Goal: Information Seeking & Learning: Find specific page/section

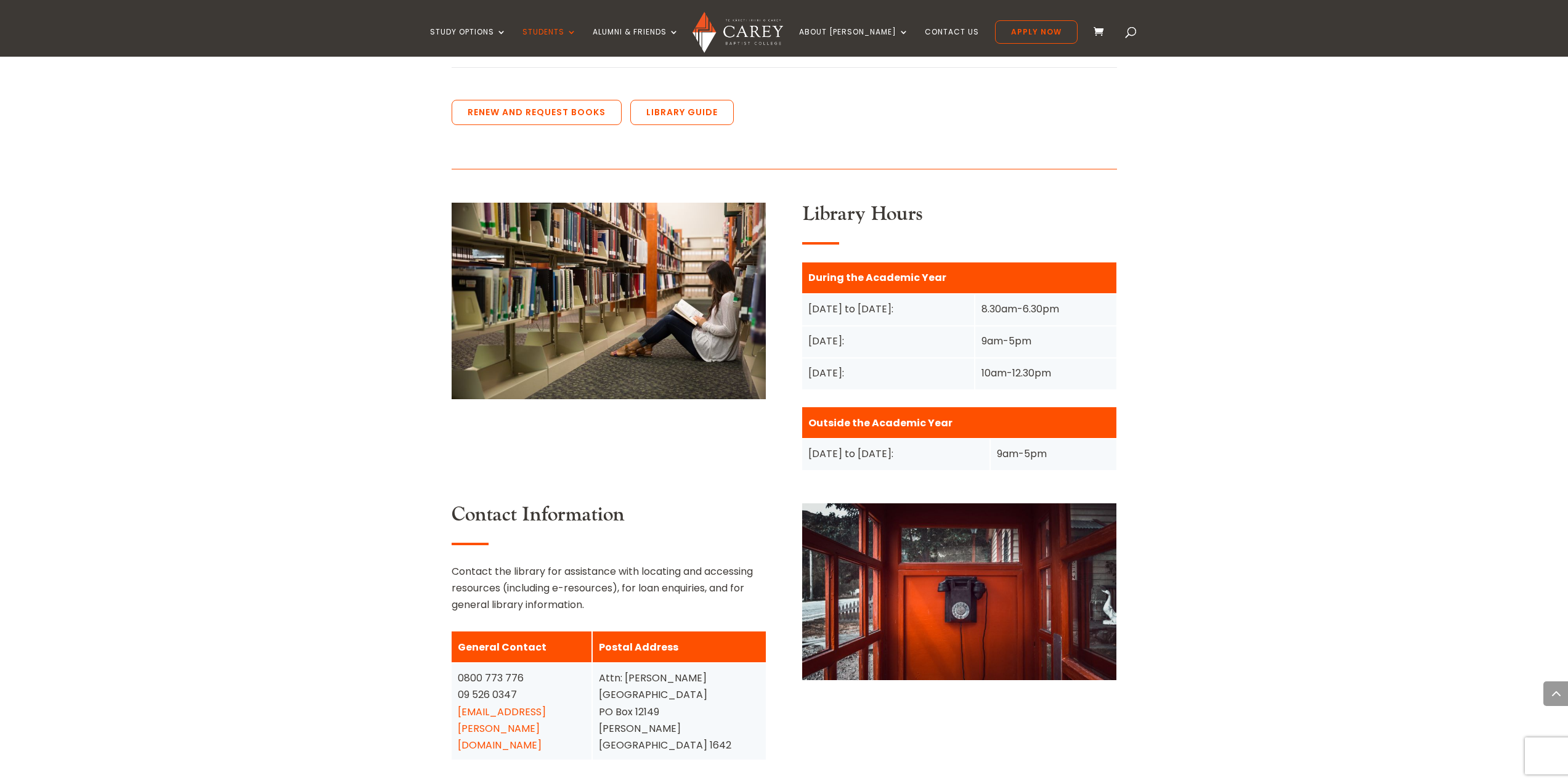
scroll to position [1541, 0]
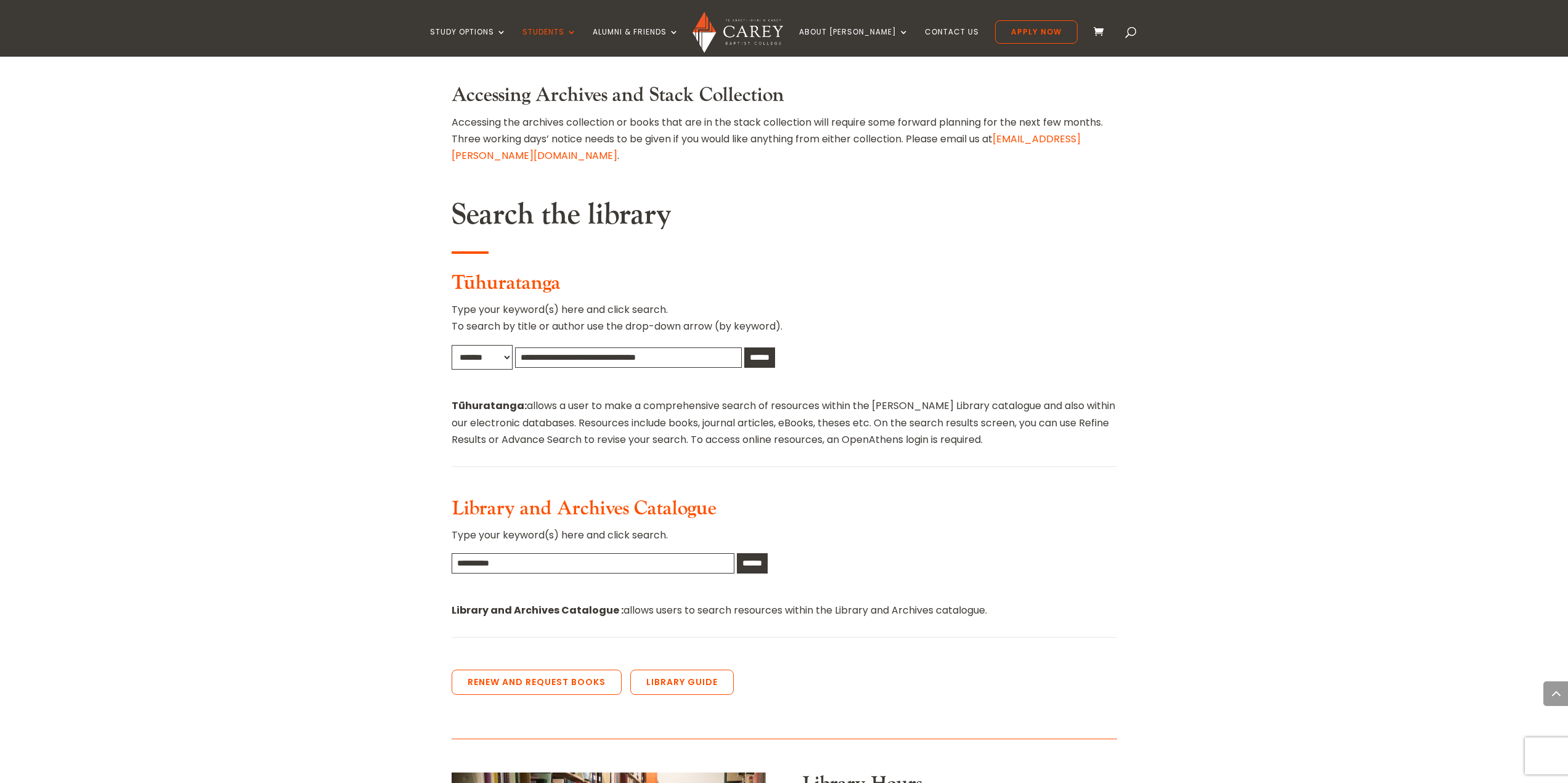
scroll to position [925, 0]
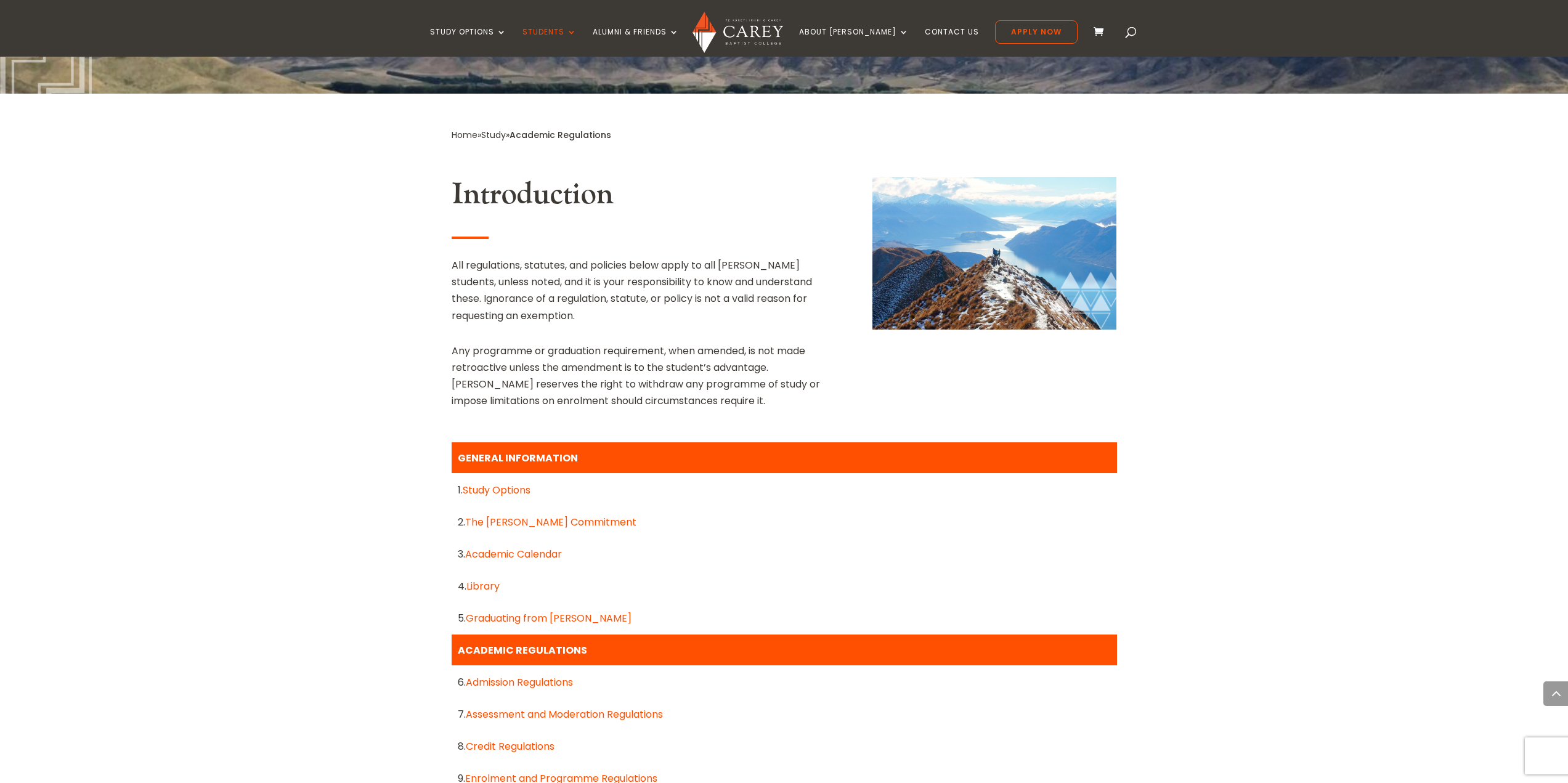
scroll to position [801, 0]
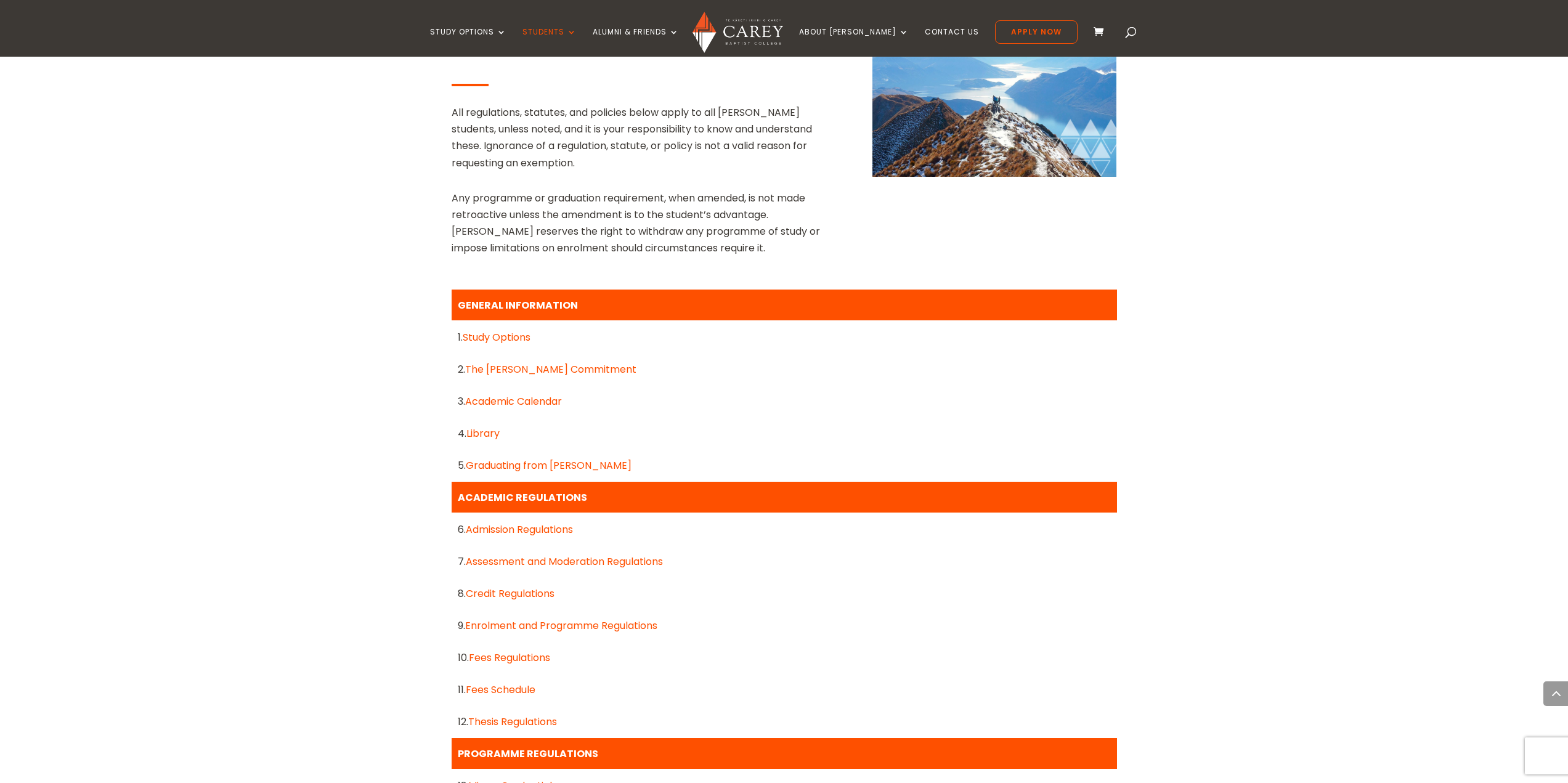
click at [511, 683] on link "Fees Schedule" at bounding box center [501, 689] width 69 height 14
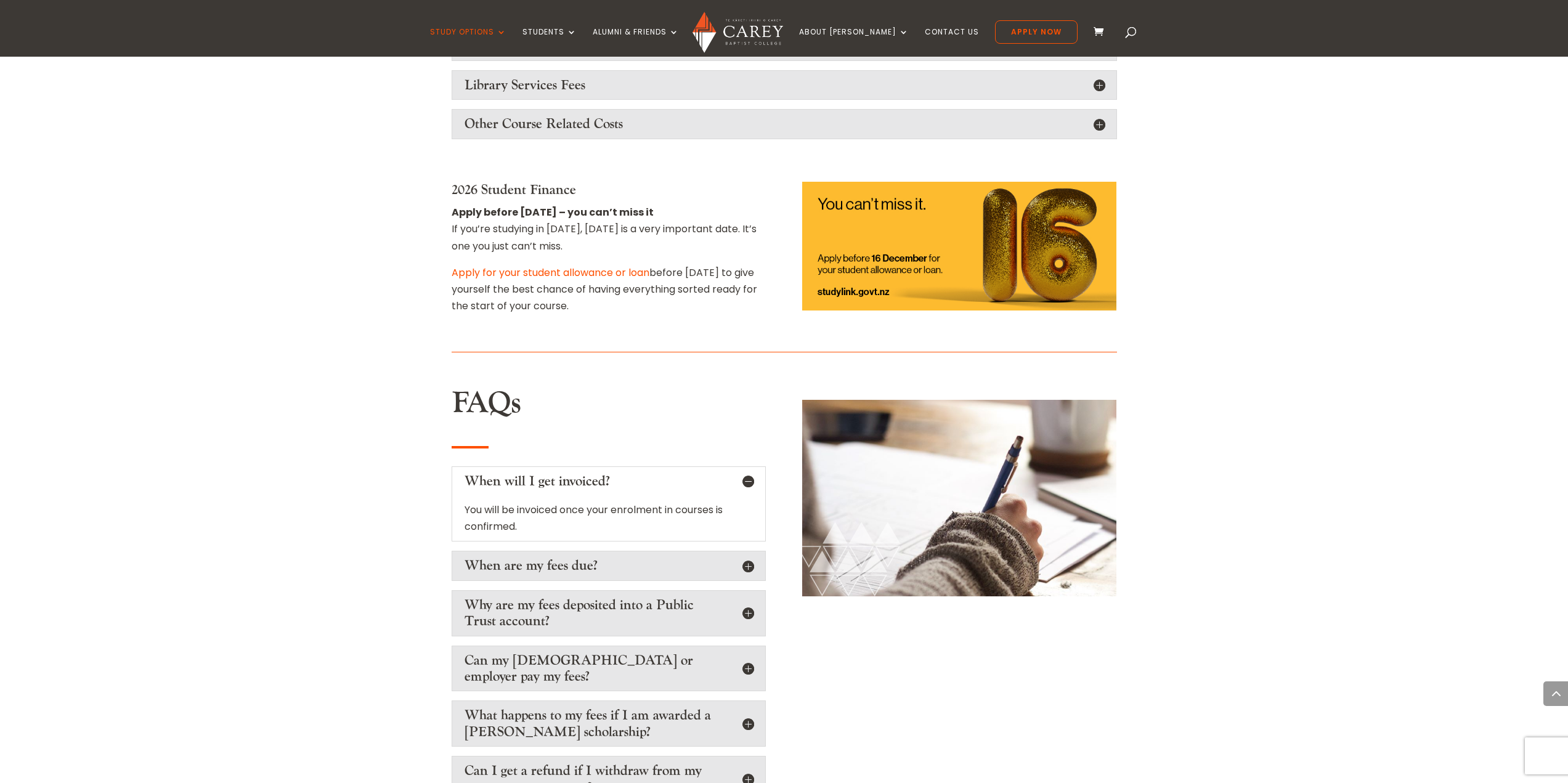
scroll to position [2096, 0]
